Goal: Transaction & Acquisition: Purchase product/service

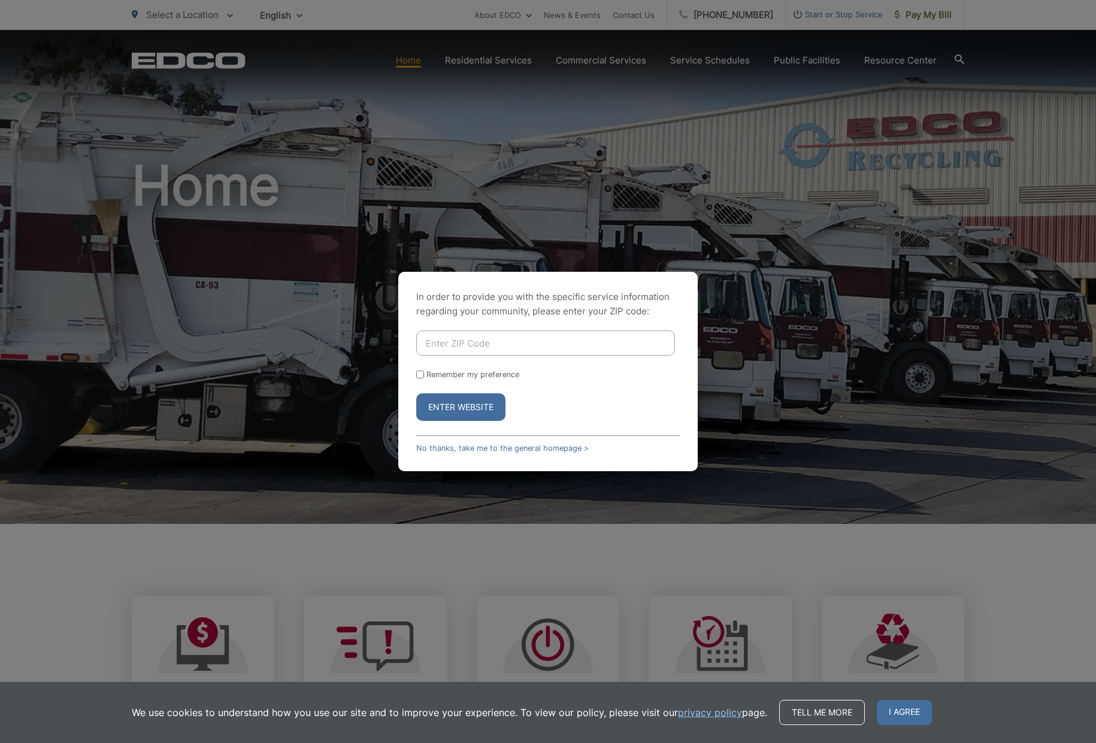
click at [510, 338] on input "Enter ZIP Code" at bounding box center [545, 343] width 259 height 25
type input "92078"
click at [642, 378] on div "Remember my preference" at bounding box center [547, 374] width 263 height 9
click at [465, 376] on label "Remember my preference" at bounding box center [472, 374] width 93 height 9
click at [424, 376] on input "Remember my preference" at bounding box center [420, 375] width 8 height 8
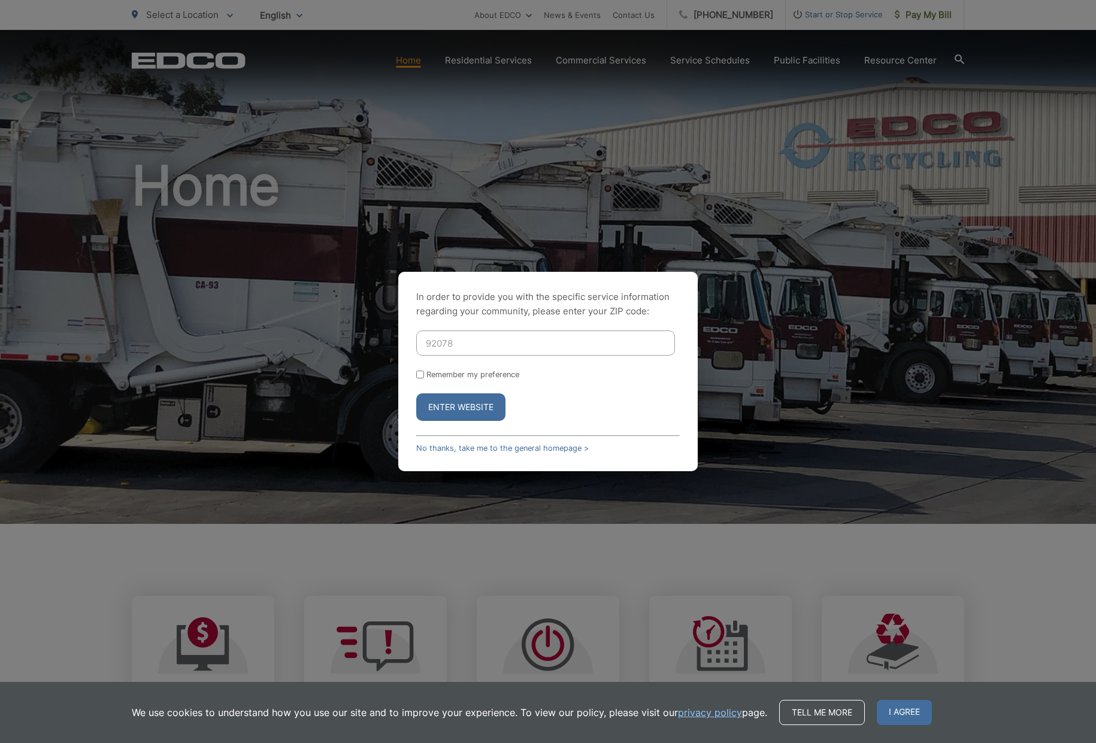
checkbox input "true"
click at [450, 409] on button "Enter Website" at bounding box center [460, 407] width 89 height 28
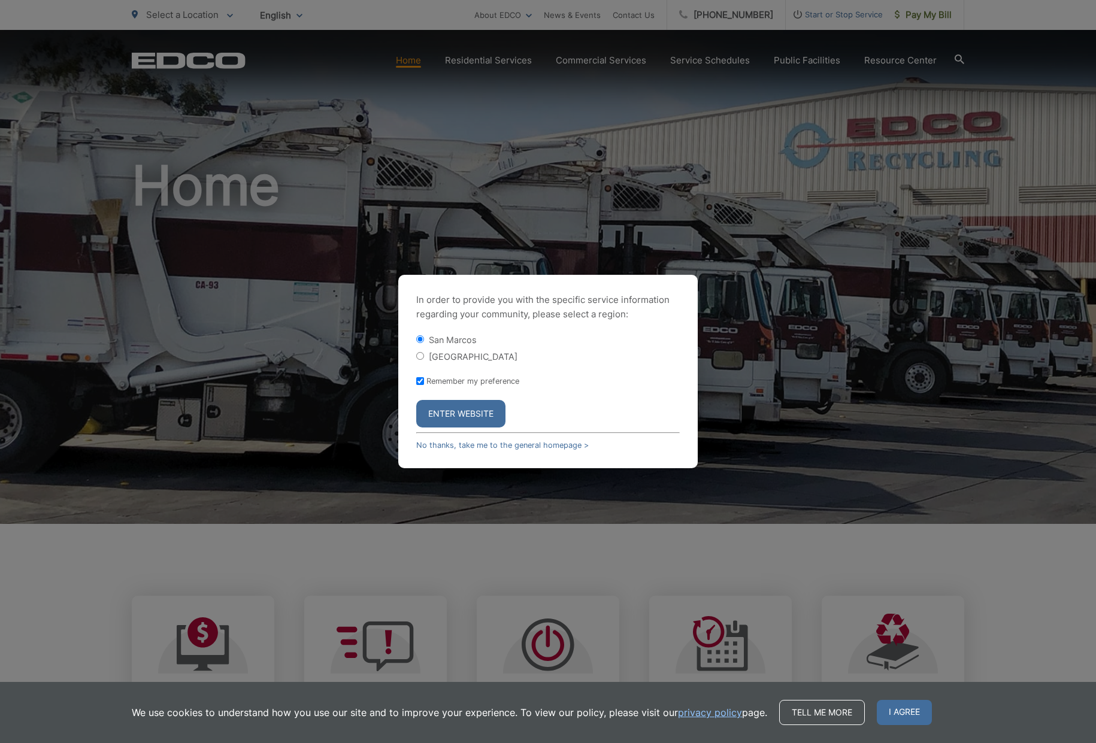
click at [474, 410] on button "Enter Website" at bounding box center [460, 414] width 89 height 28
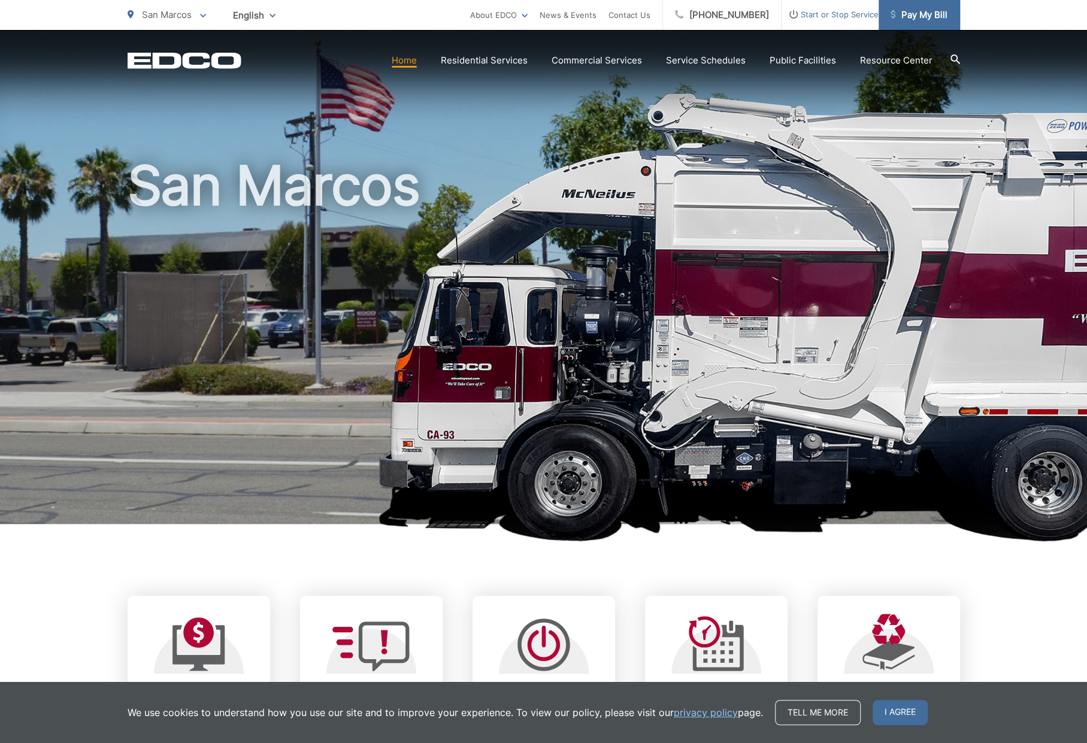
click at [917, 13] on span "Pay My Bill" at bounding box center [918, 15] width 57 height 14
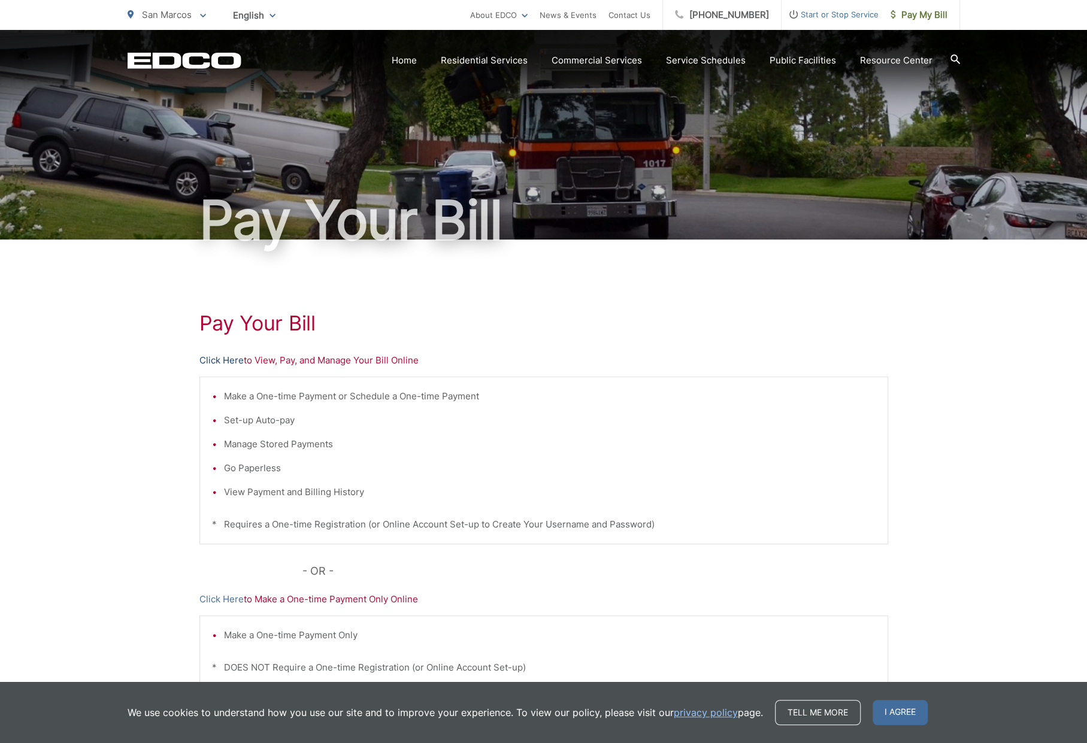
click at [232, 360] on link "Click Here" at bounding box center [221, 360] width 44 height 14
